Goal: Task Accomplishment & Management: Manage account settings

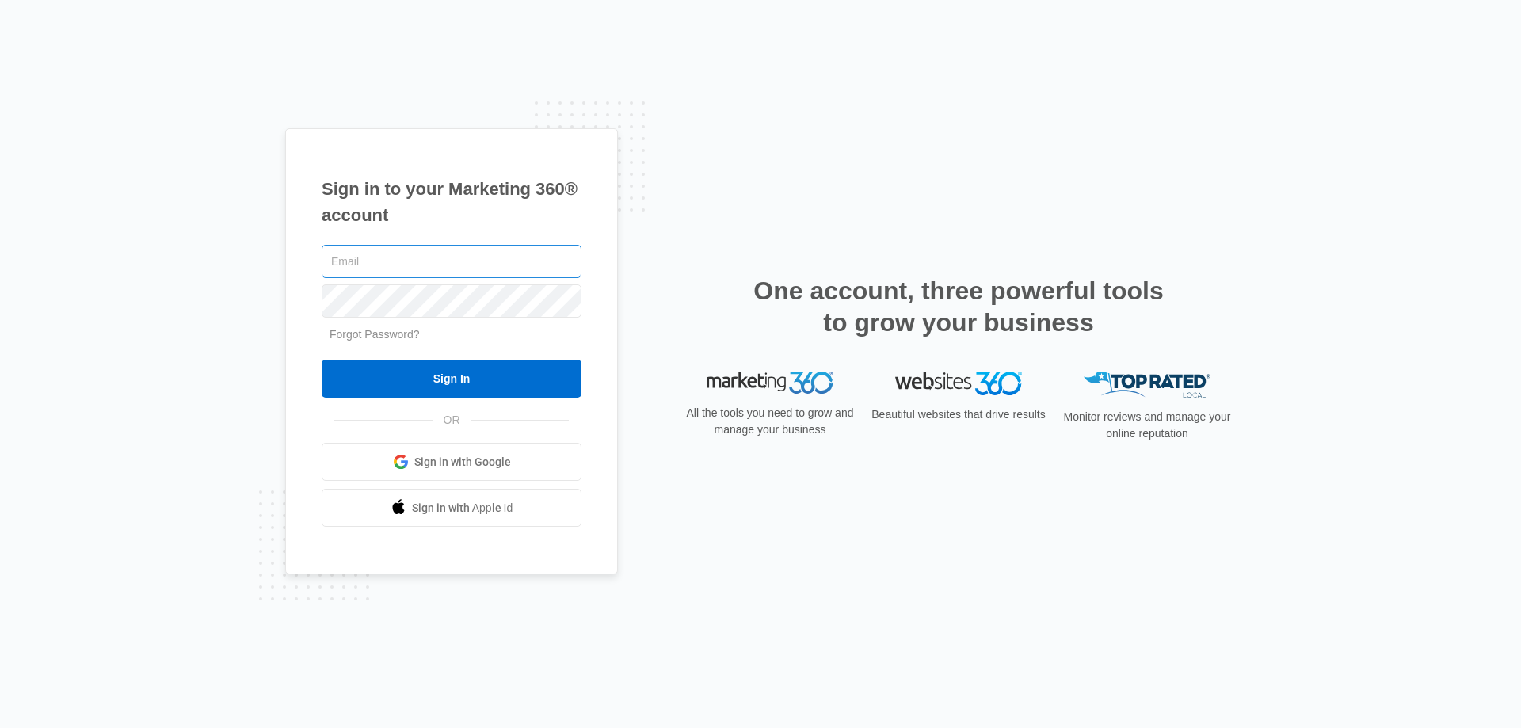
click at [324, 265] on input "text" at bounding box center [452, 261] width 260 height 33
type input "[PERSON_NAME][EMAIL_ADDRESS][DOMAIN_NAME]"
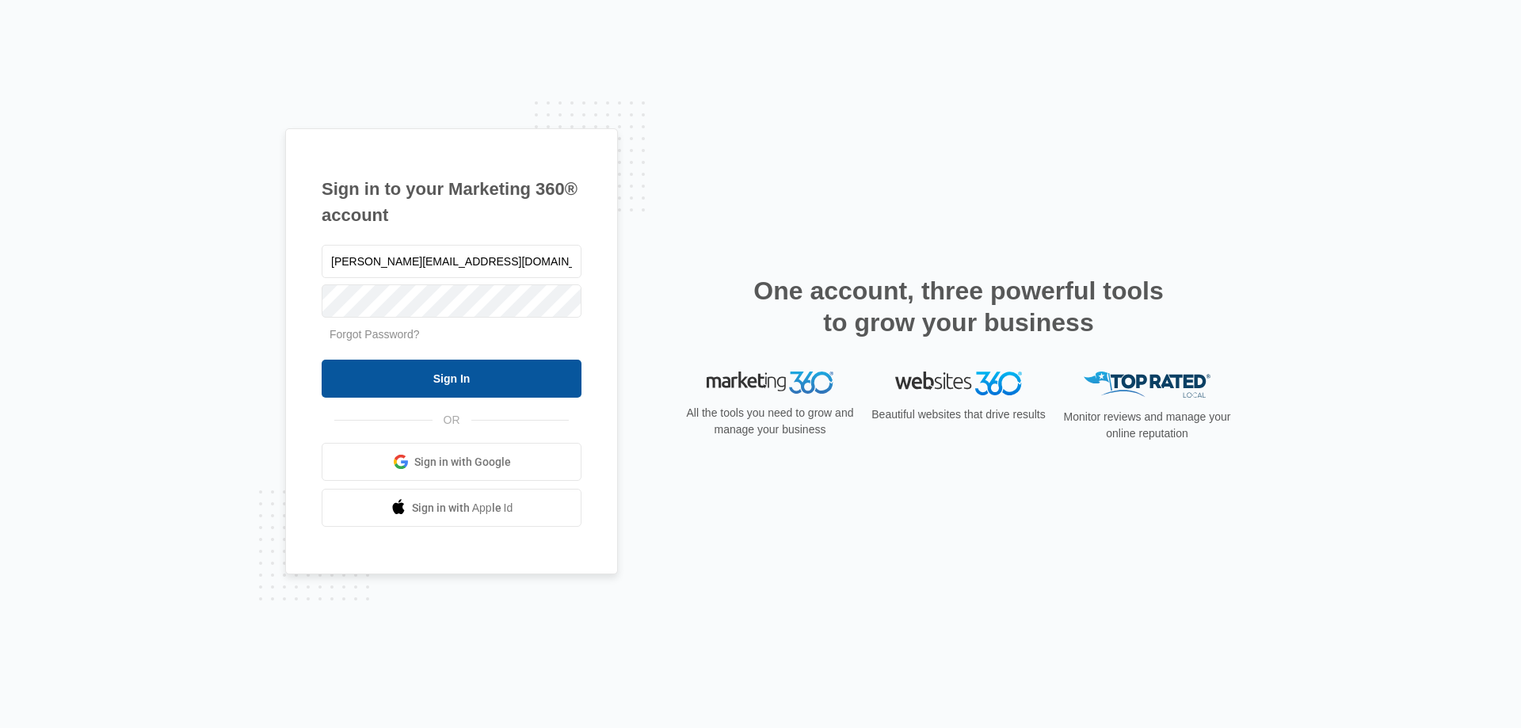
click at [432, 378] on input "Sign In" at bounding box center [452, 379] width 260 height 38
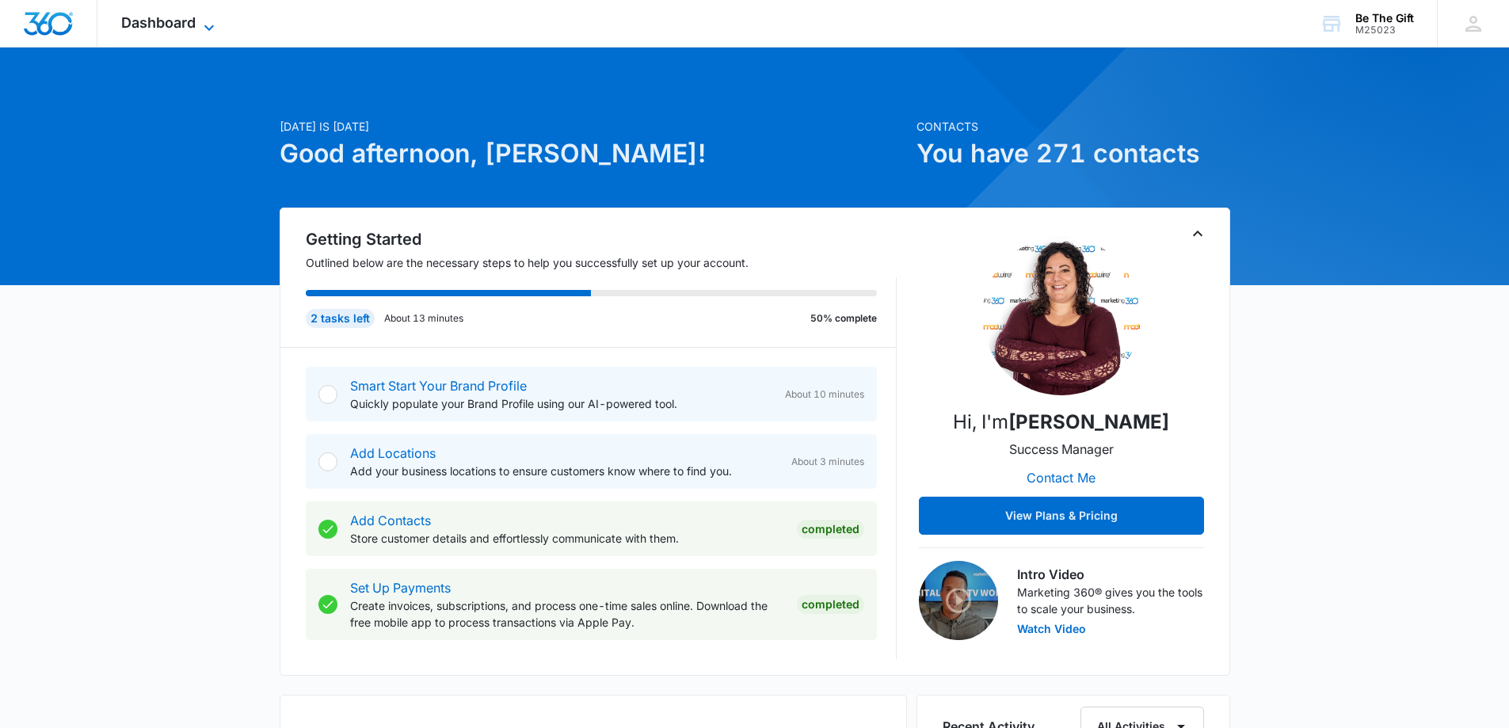
click at [211, 22] on icon at bounding box center [209, 27] width 19 height 19
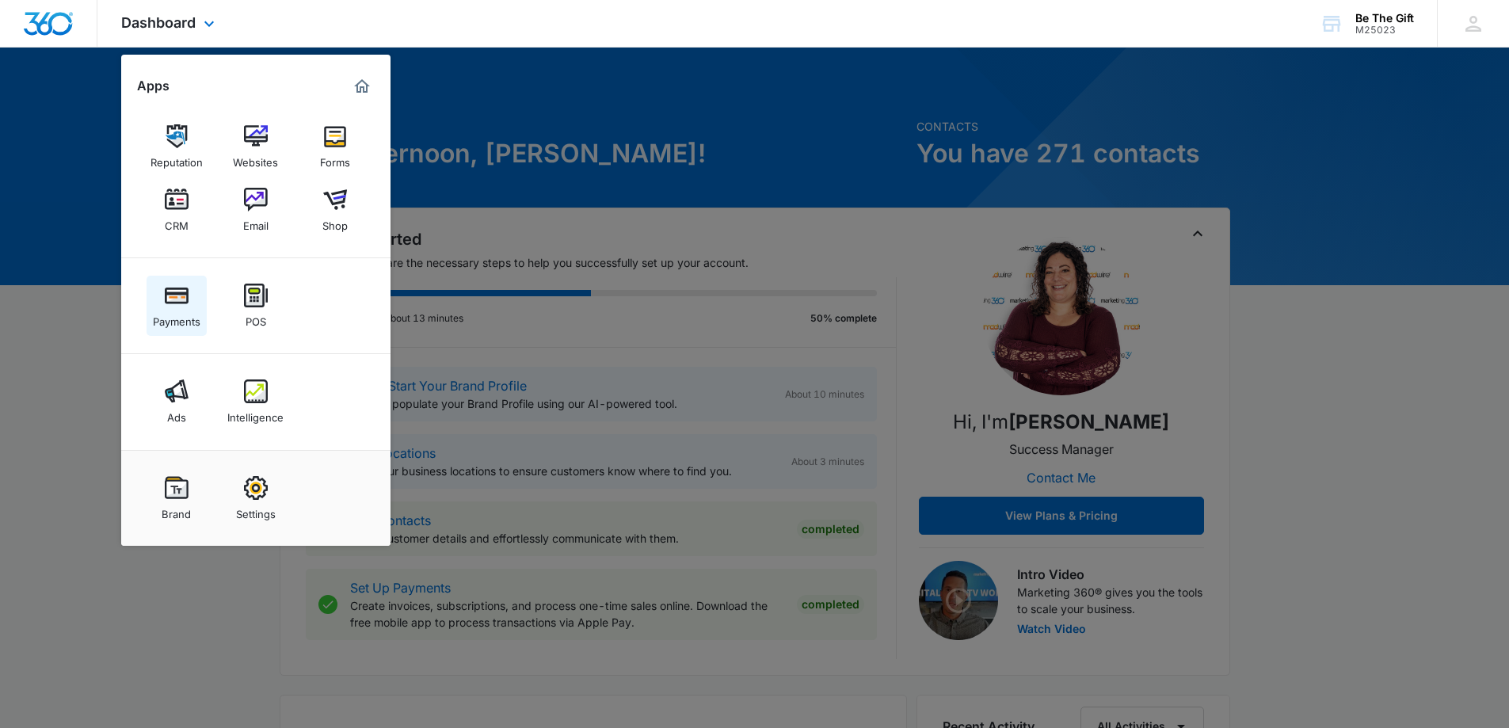
click at [167, 287] on img at bounding box center [177, 296] width 24 height 24
